Goal: Navigation & Orientation: Find specific page/section

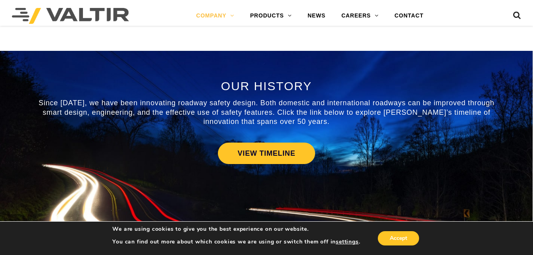
scroll to position [357, 0]
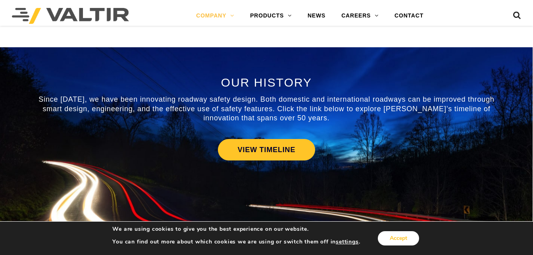
drag, startPoint x: 397, startPoint y: 233, endPoint x: 397, endPoint y: 221, distance: 12.3
click at [397, 233] on button "Accept" at bounding box center [398, 238] width 41 height 14
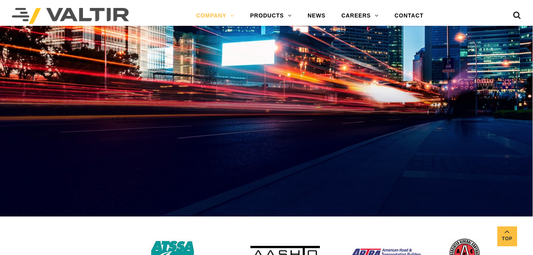
scroll to position [953, 0]
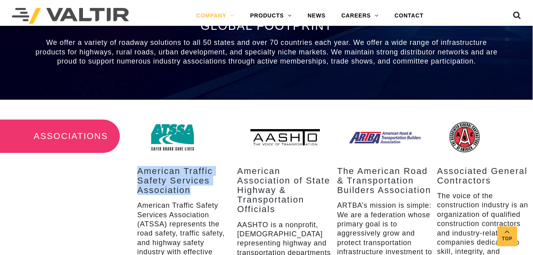
drag, startPoint x: 133, startPoint y: 169, endPoint x: 197, endPoint y: 189, distance: 67.2
click at [197, 189] on div "American Traffic Safety Services Association American Traffic Safety Services A…" at bounding box center [183, 241] width 100 height 244
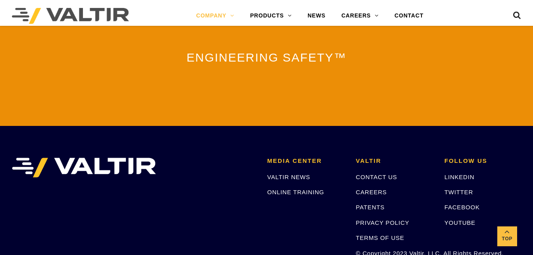
scroll to position [1945, 0]
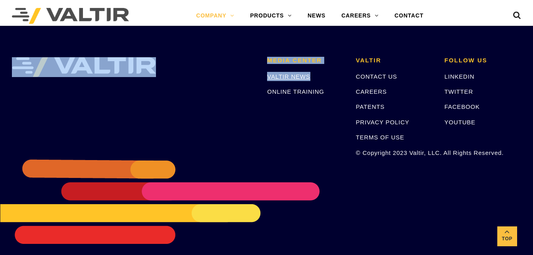
drag, startPoint x: 257, startPoint y: 70, endPoint x: 308, endPoint y: 71, distance: 51.2
click at [308, 57] on ul "MEDIA CENTER VALTIR NEWS ONLINE TRAINING VALTIR CONTACT US CAREERS PATENTS PRIV…" at bounding box center [266, 57] width 521 height 0
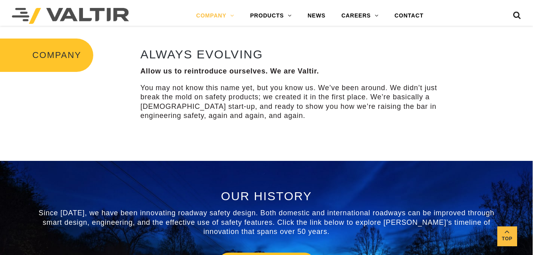
scroll to position [242, 0]
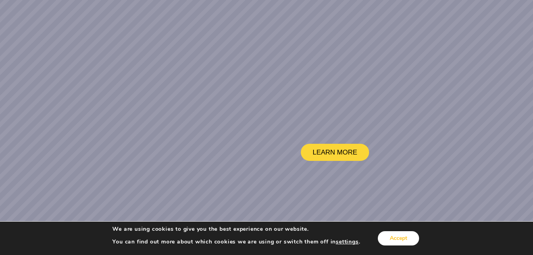
scroll to position [79, 0]
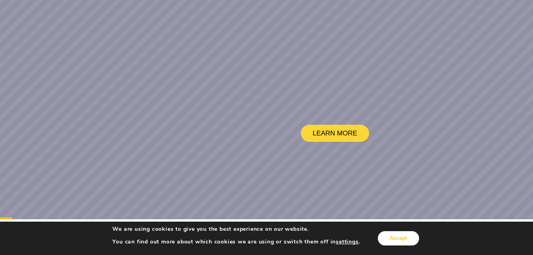
click at [393, 245] on button "Accept" at bounding box center [398, 238] width 41 height 14
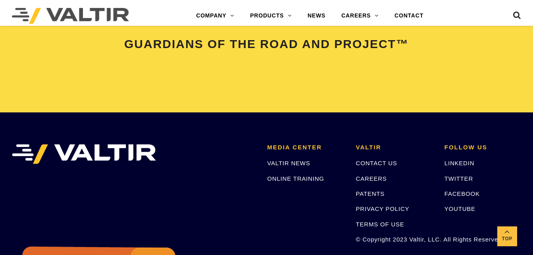
scroll to position [1627, 0]
